Goal: Communication & Community: Participate in discussion

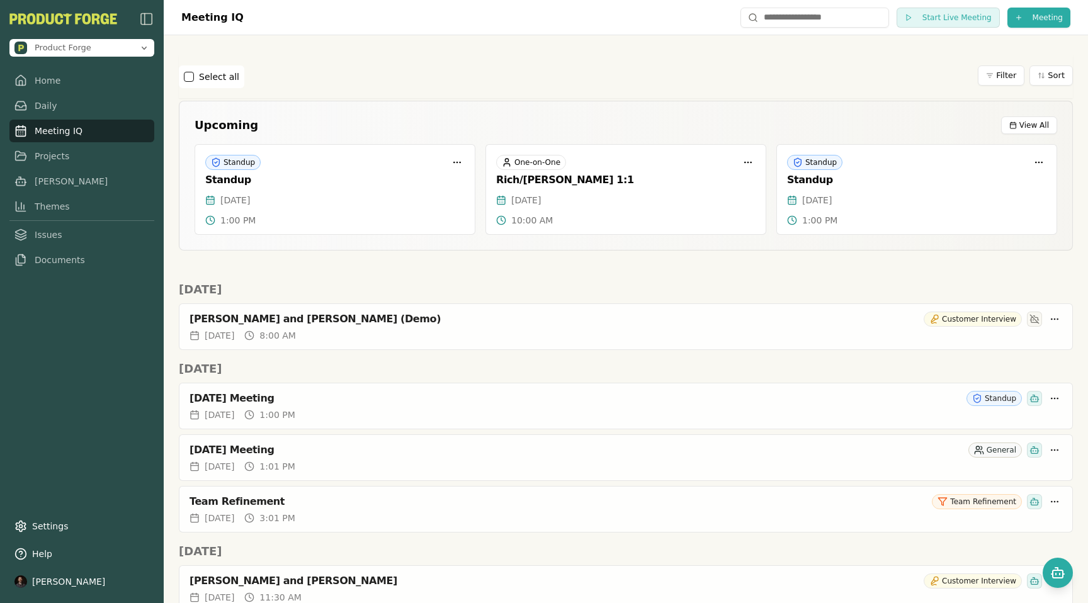
click at [783, 80] on div "Select all Filter Sort" at bounding box center [626, 76] width 894 height 23
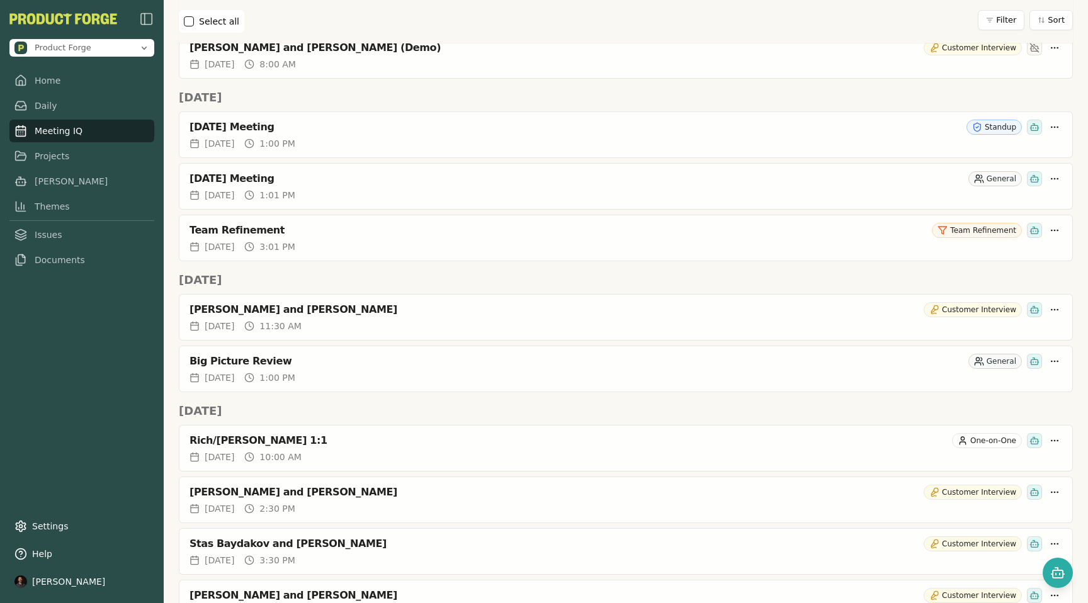
scroll to position [2314, 0]
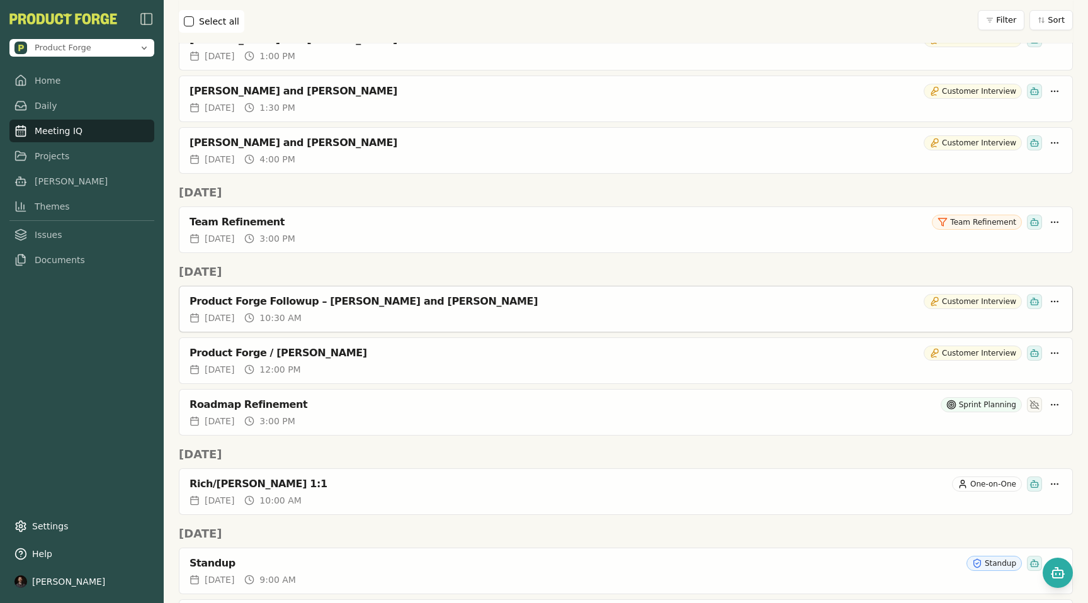
click at [492, 303] on div "Product Forge Followup – [PERSON_NAME] and [PERSON_NAME]" at bounding box center [553, 301] width 729 height 13
click at [499, 310] on div "Product Forge Followup – Rich Theil and Todd Labrum Customer Interview" at bounding box center [625, 298] width 893 height 25
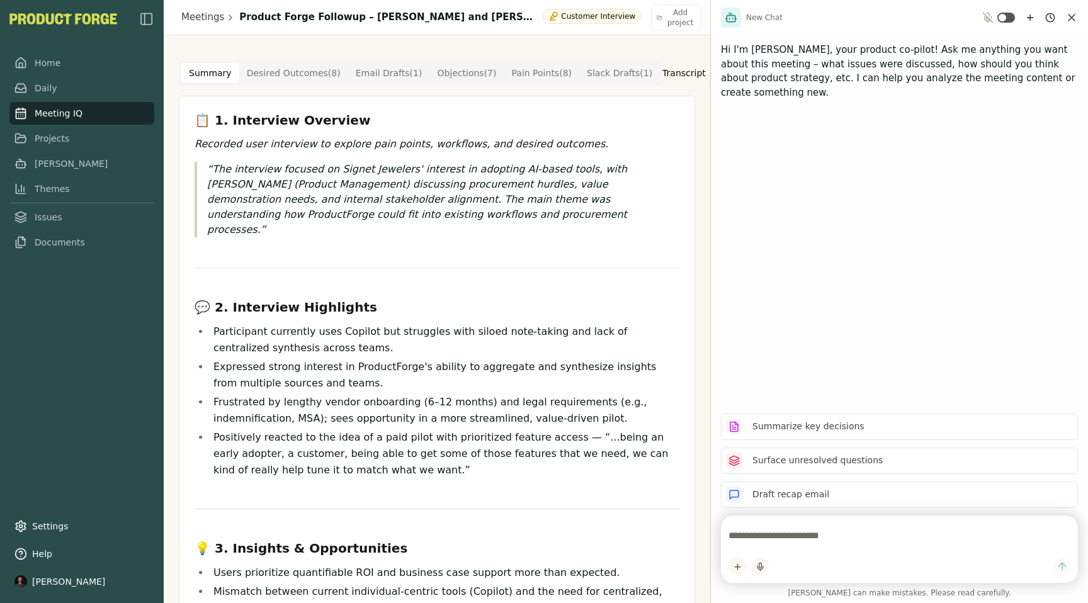
click at [913, 533] on textarea at bounding box center [899, 535] width 342 height 25
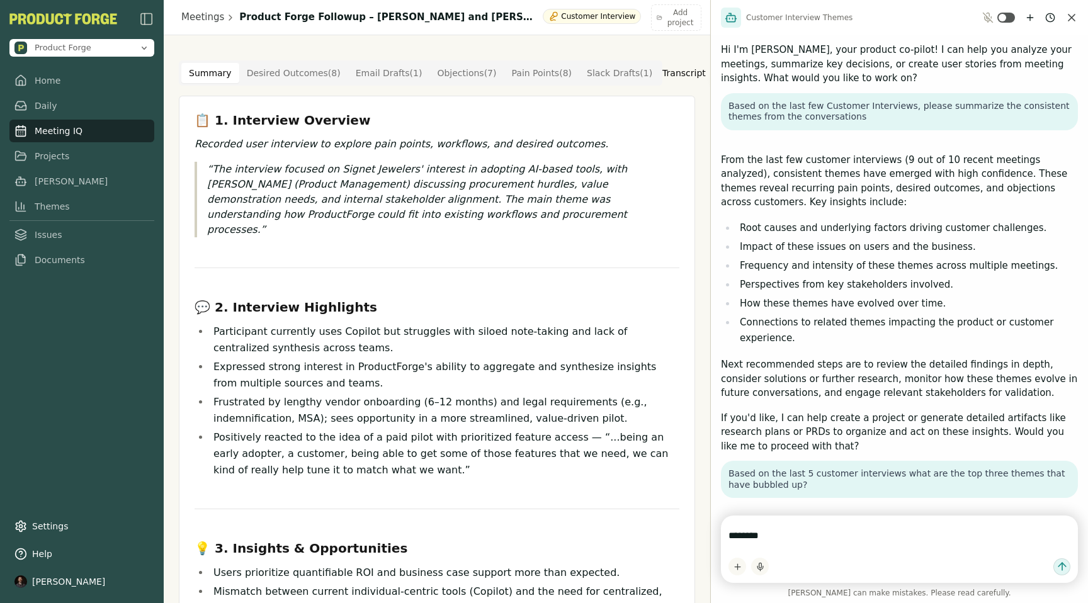
scroll to position [273, 0]
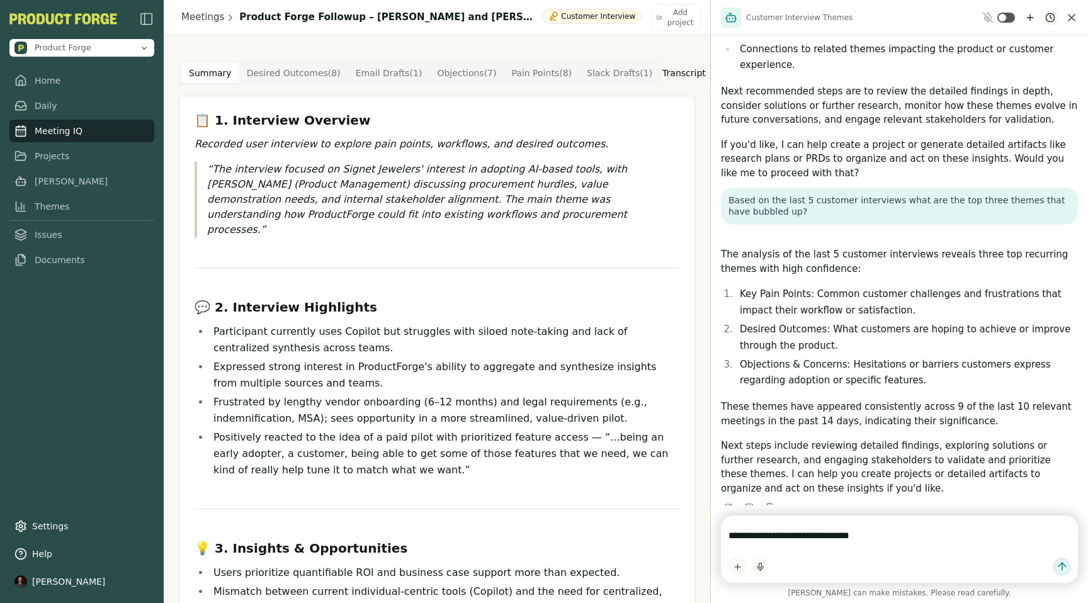
type textarea "**********"
click at [1054, 17] on html "Product Forge Home Daily Meeting IQ Projects [PERSON_NAME] Themes Issues Docume…" at bounding box center [544, 301] width 1088 height 603
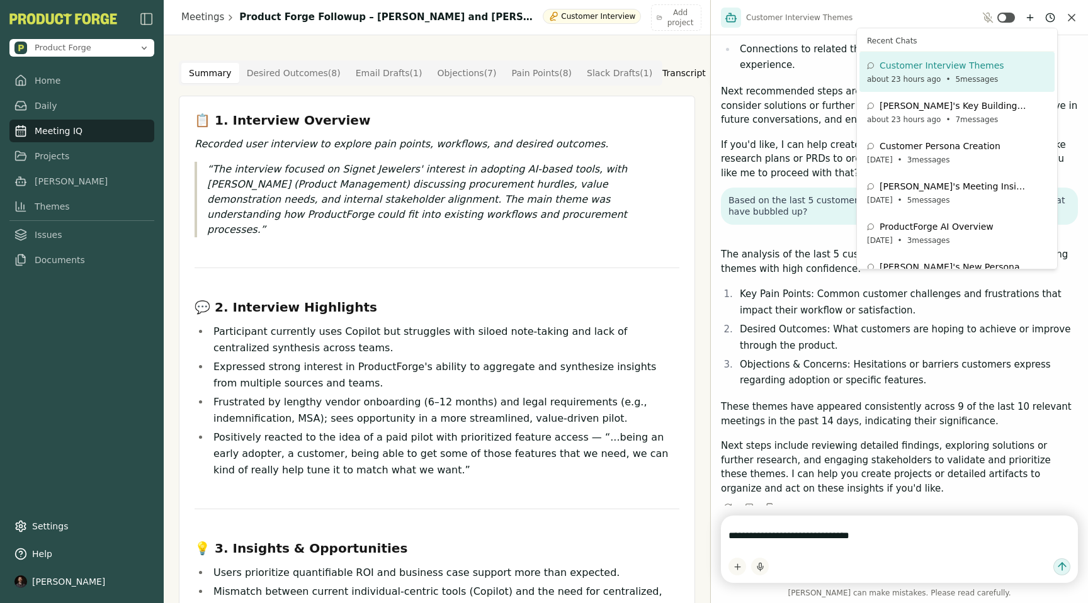
click at [1036, 16] on html "Product Forge Home Daily Meeting IQ Projects [PERSON_NAME] Themes Issues Docume…" at bounding box center [544, 301] width 1088 height 603
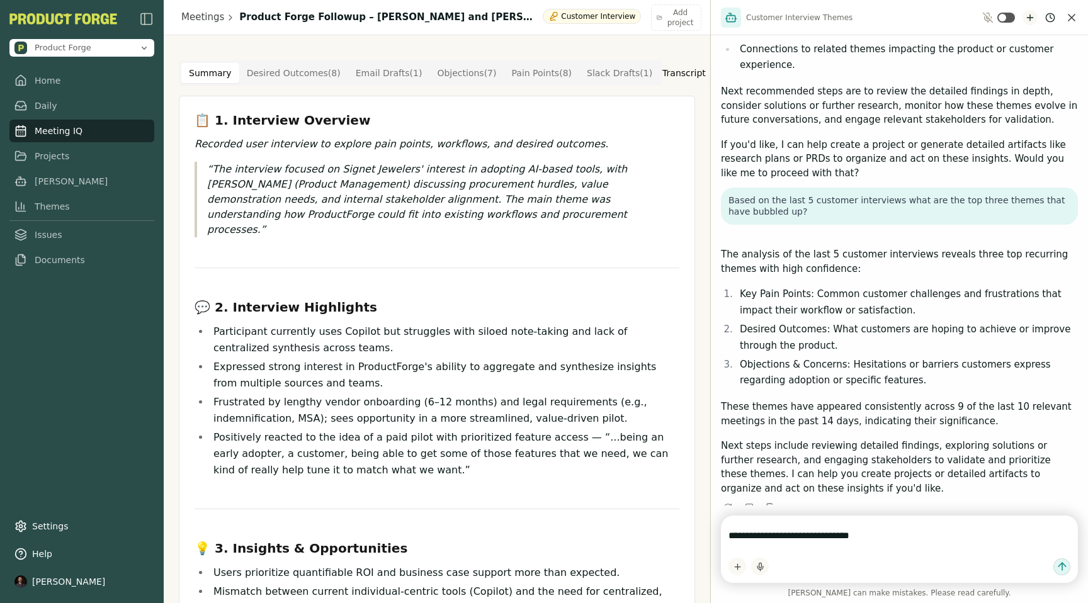
click at [1034, 18] on icon "New chat" at bounding box center [1030, 18] width 10 height 10
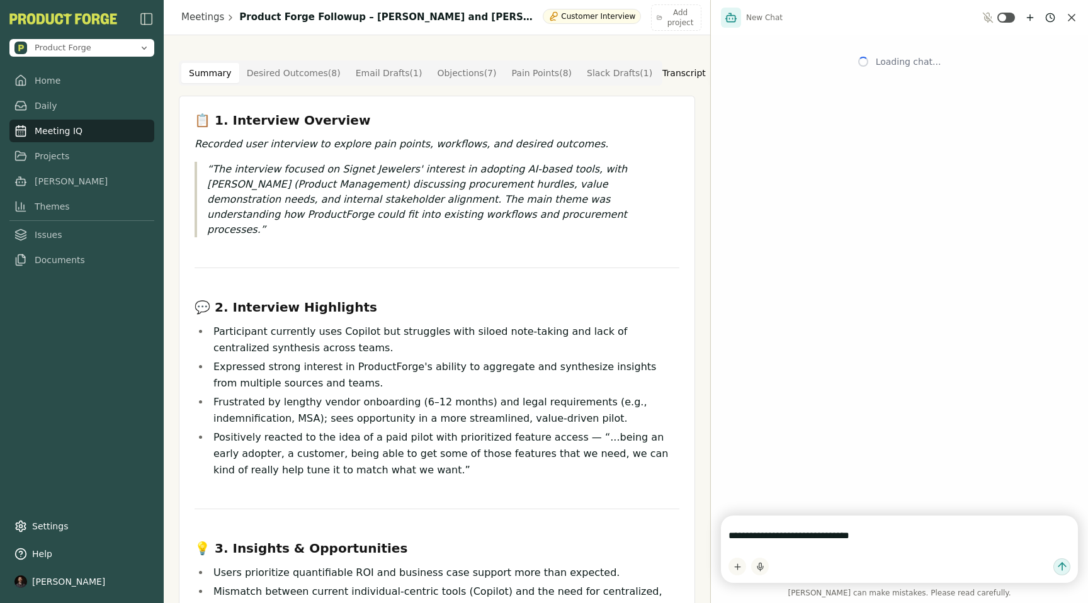
scroll to position [0, 0]
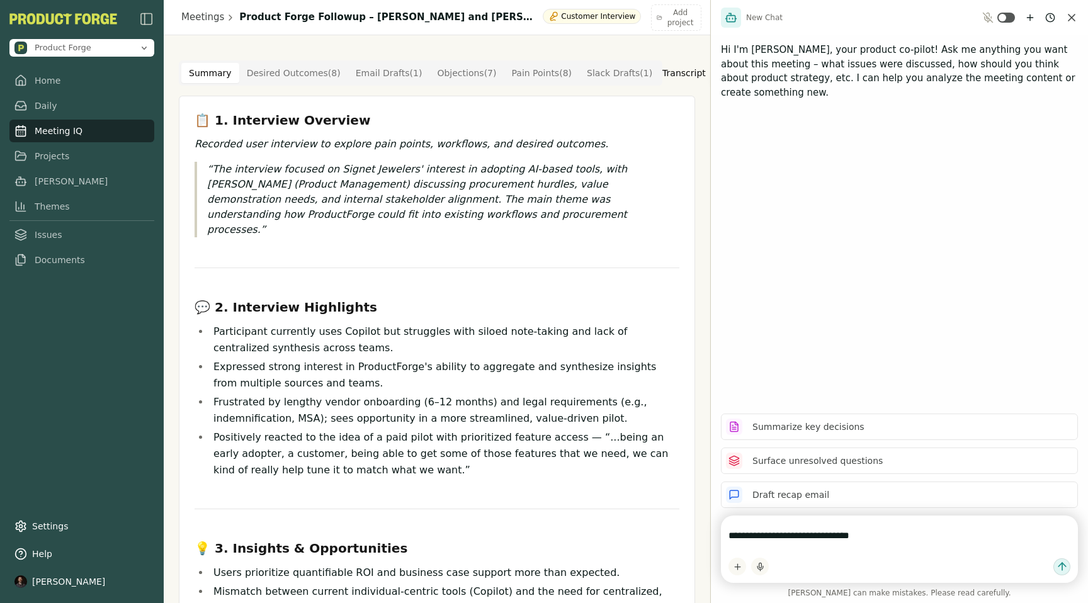
click at [872, 548] on textarea "**********" at bounding box center [899, 535] width 342 height 25
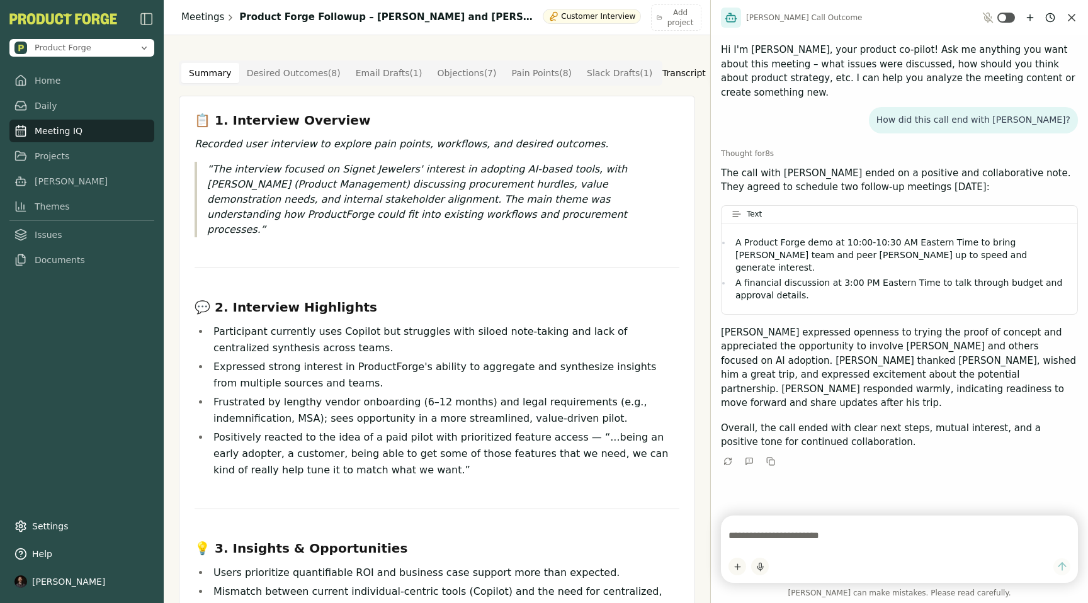
click at [196, 22] on link "Meetings" at bounding box center [202, 17] width 43 height 14
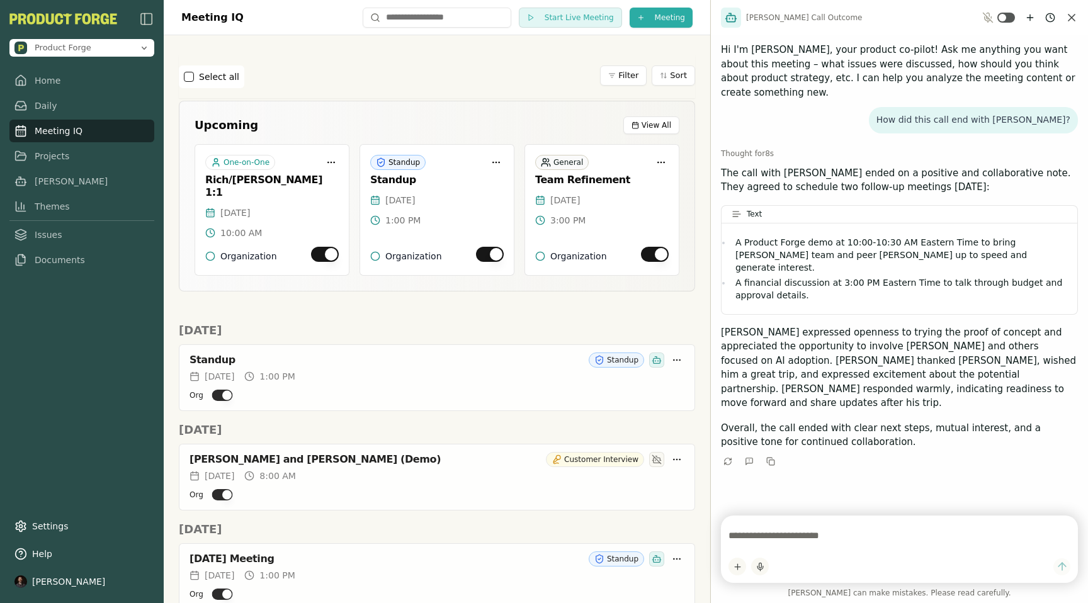
scroll to position [1603, 0]
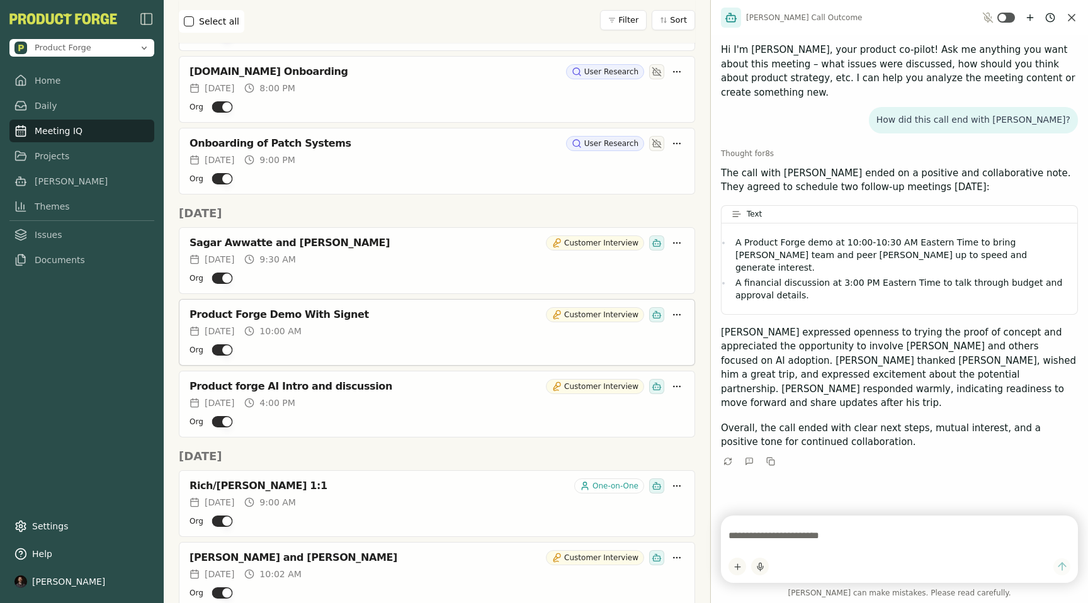
click at [301, 325] on span "10:00 AM" at bounding box center [280, 331] width 42 height 13
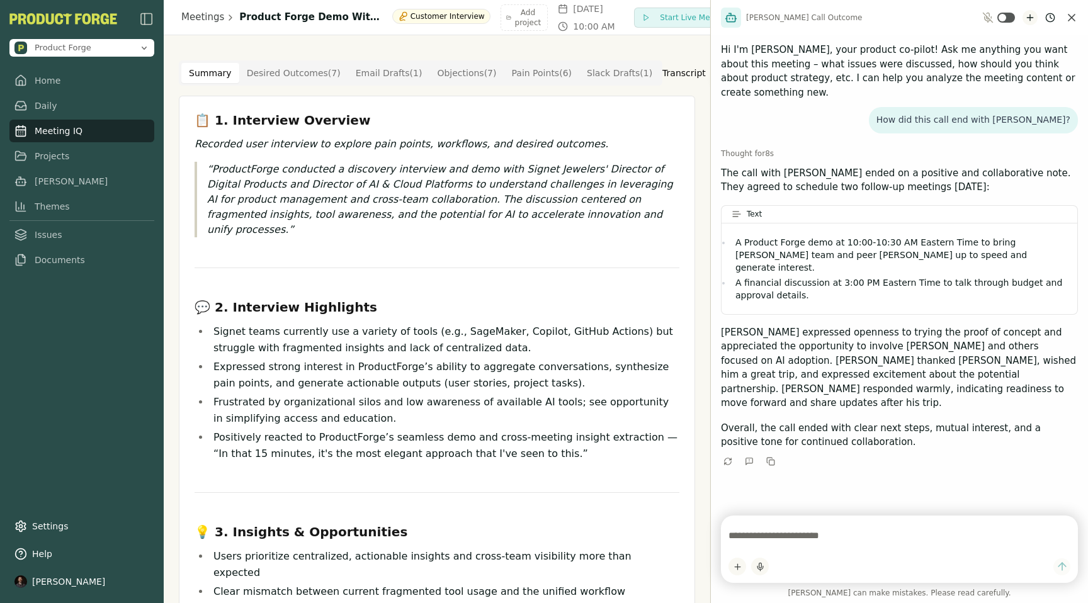
click at [1031, 18] on icon "New chat" at bounding box center [1030, 18] width 10 height 10
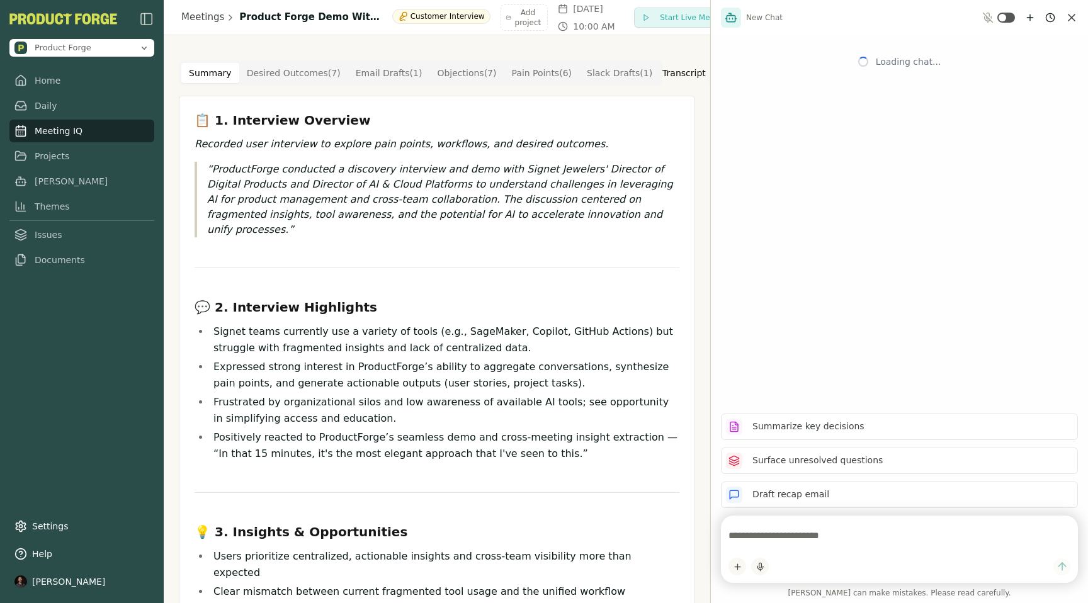
click at [784, 539] on textarea at bounding box center [899, 535] width 342 height 25
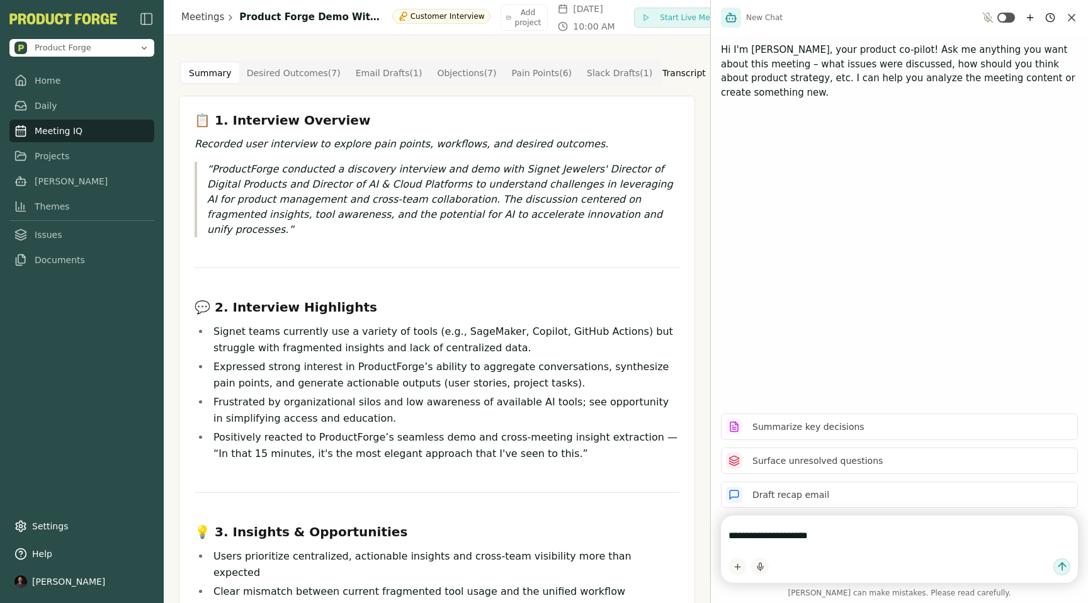
type textarea "**********"
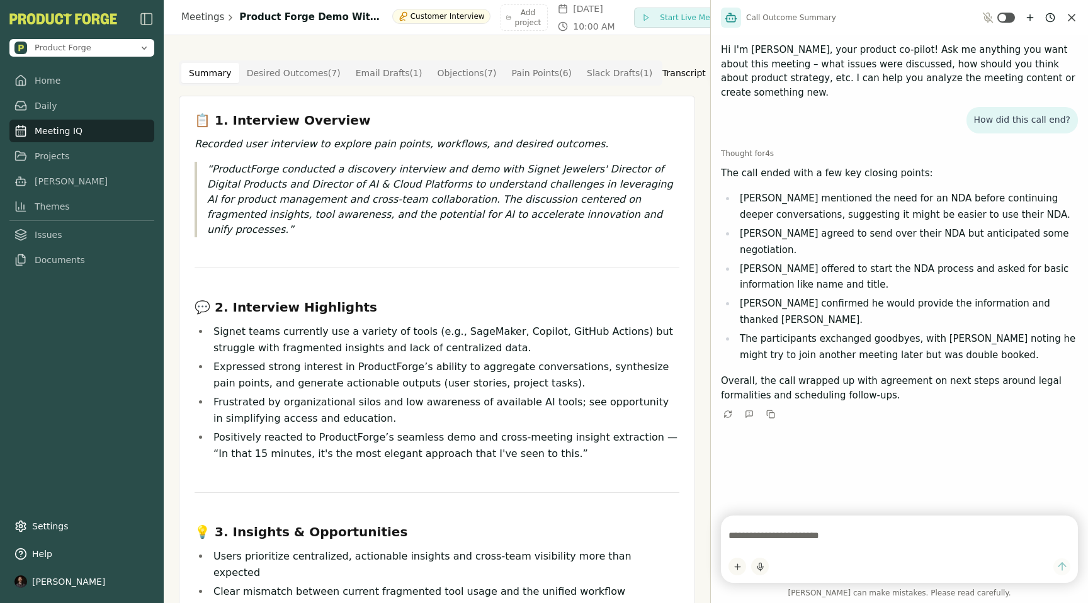
click at [808, 538] on textarea at bounding box center [899, 535] width 342 height 25
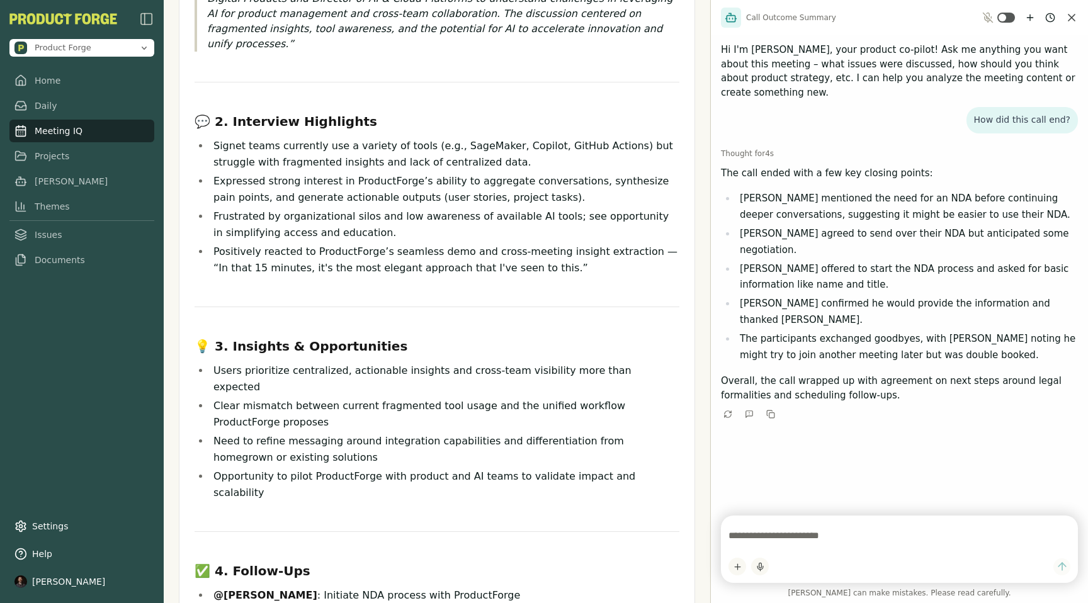
scroll to position [196, 0]
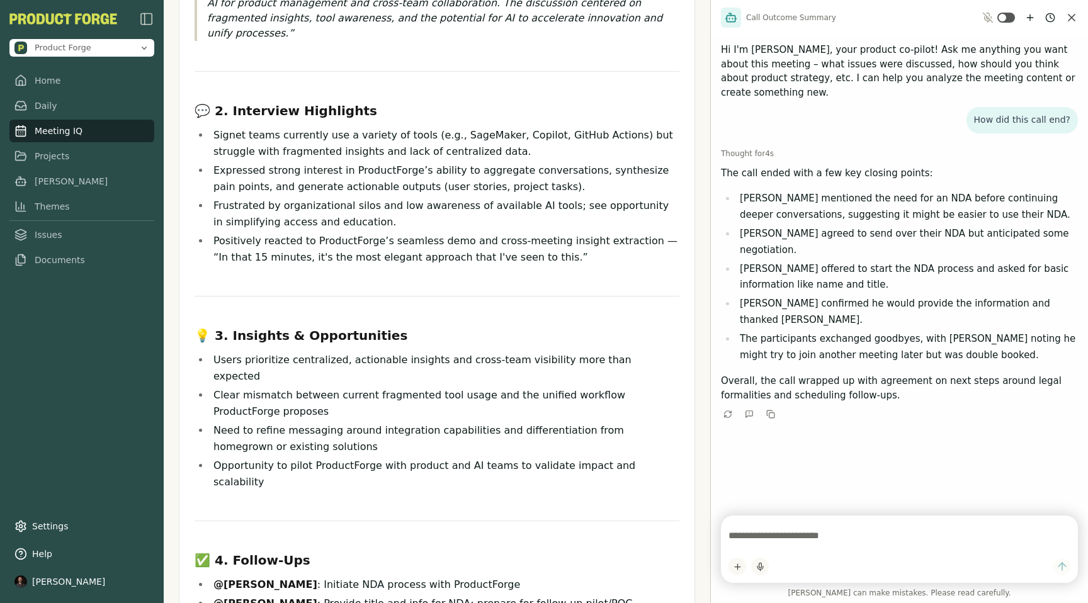
click at [334, 217] on ul "Signet teams currently use a variety of tools (e.g., SageMaker, Copilot, GitHub…" at bounding box center [437, 196] width 485 height 138
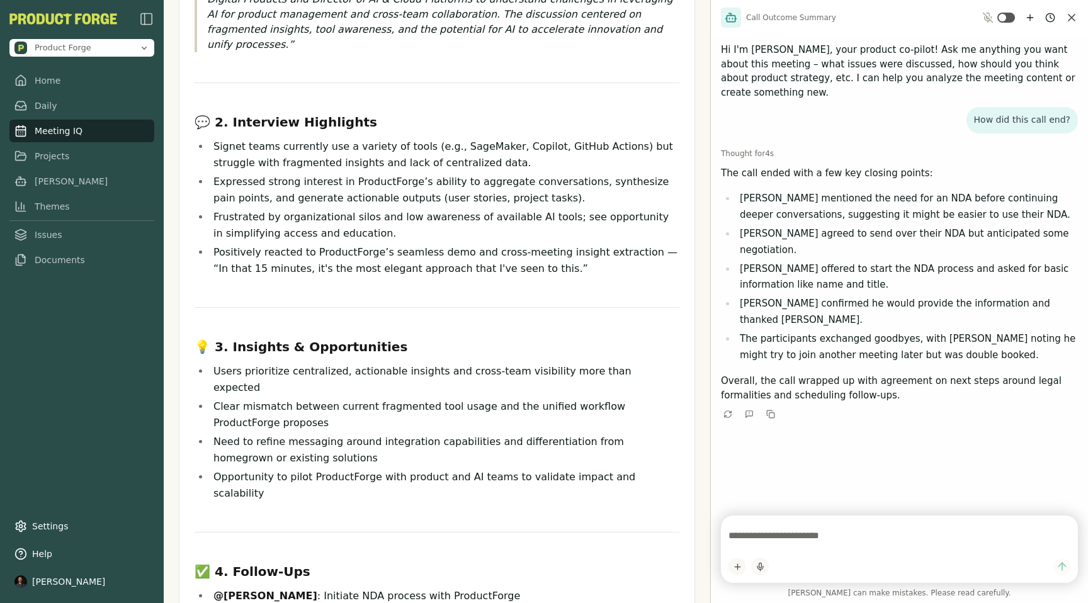
scroll to position [183, 0]
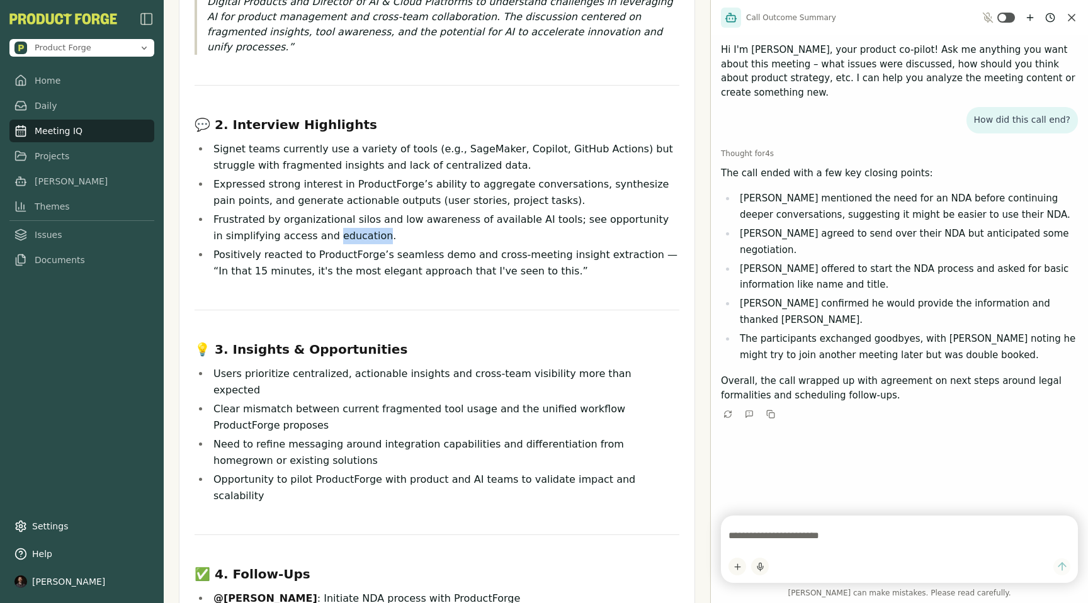
drag, startPoint x: 334, startPoint y: 217, endPoint x: 277, endPoint y: 183, distance: 66.9
click at [277, 183] on ul "Signet teams currently use a variety of tools (e.g., SageMaker, Copilot, GitHub…" at bounding box center [437, 210] width 485 height 138
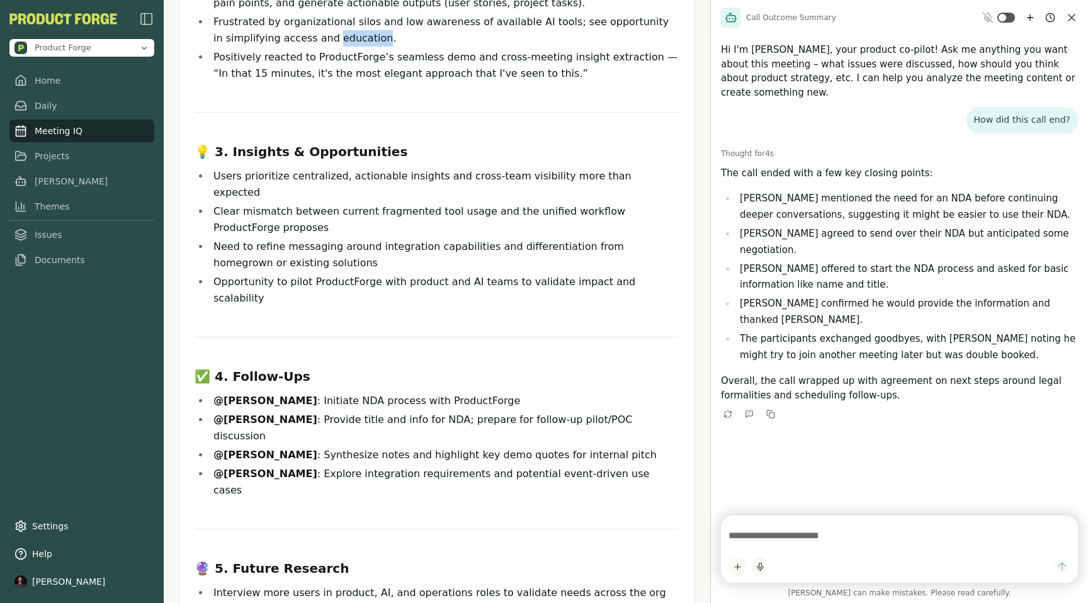
scroll to position [400, 0]
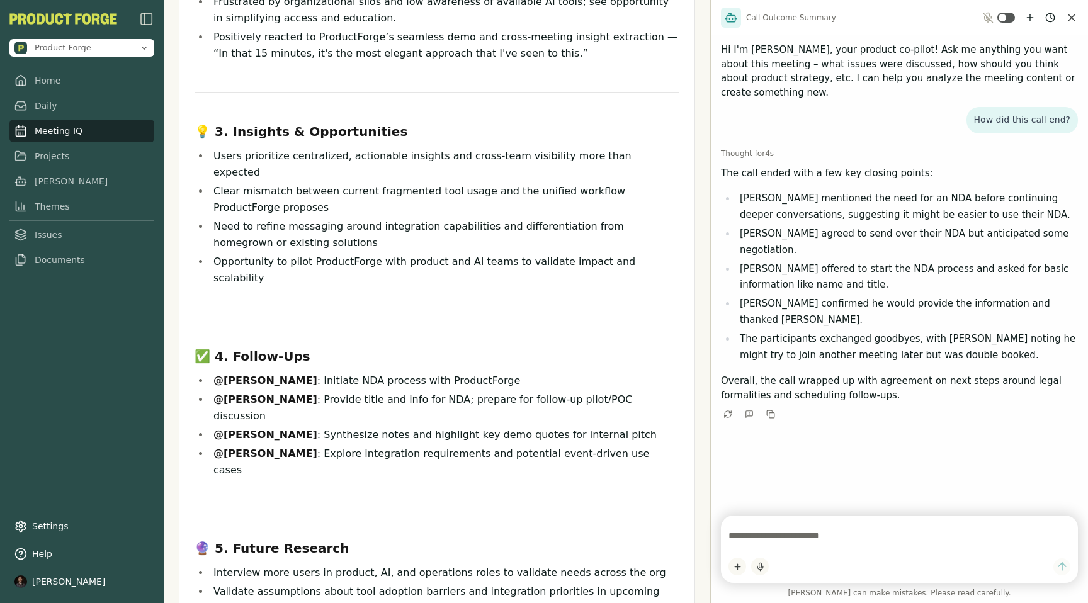
click at [779, 538] on textarea at bounding box center [899, 535] width 342 height 25
